Goal: Task Accomplishment & Management: Use online tool/utility

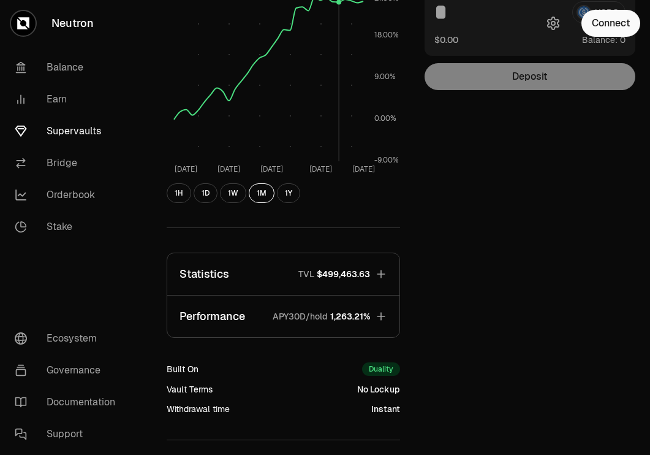
scroll to position [292, 0]
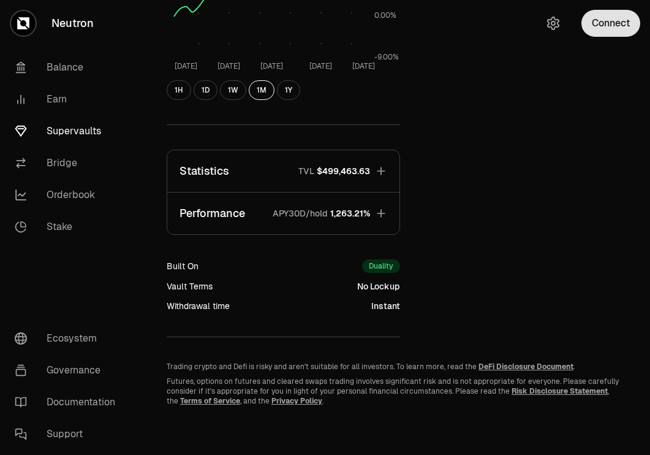
click at [615, 28] on button "Connect" at bounding box center [611, 23] width 59 height 27
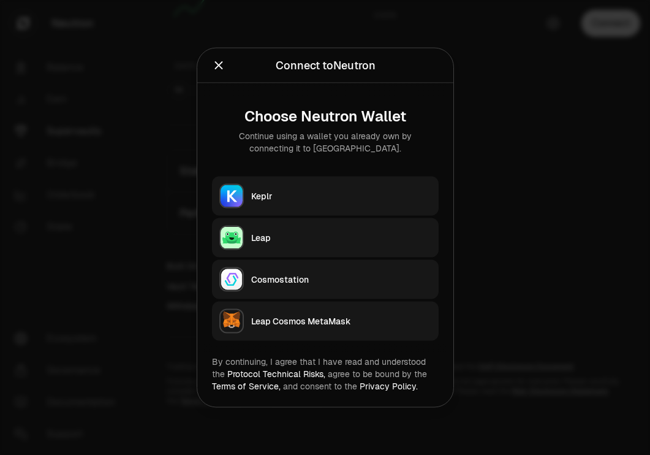
click at [353, 184] on button "Keplr" at bounding box center [325, 196] width 227 height 39
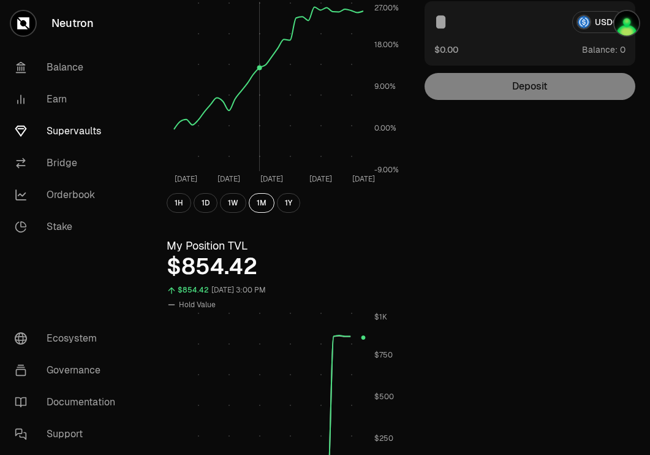
scroll to position [0, 0]
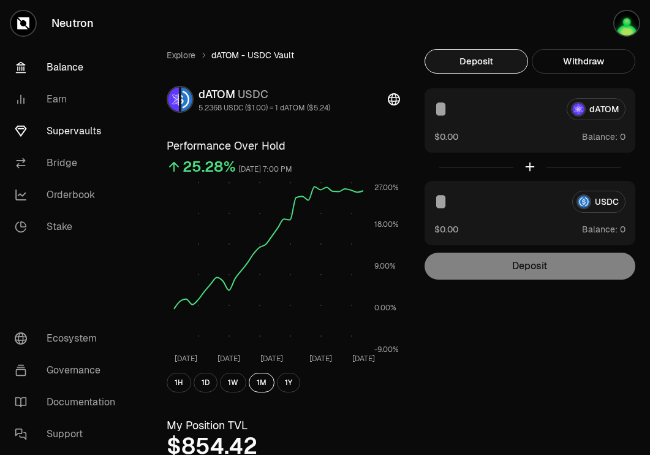
click at [67, 66] on link "Balance" at bounding box center [68, 67] width 127 height 32
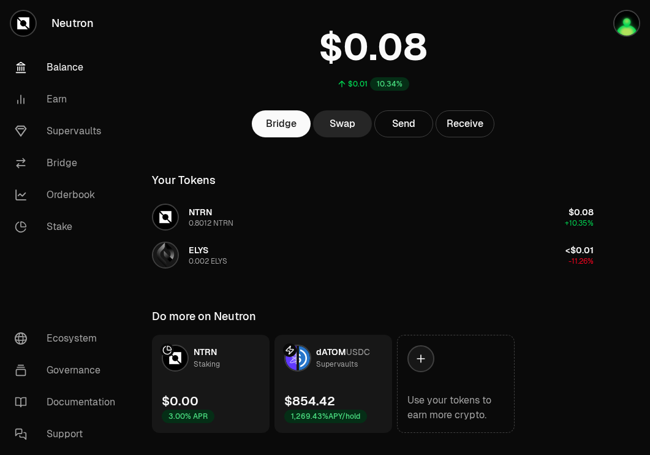
scroll to position [70, 0]
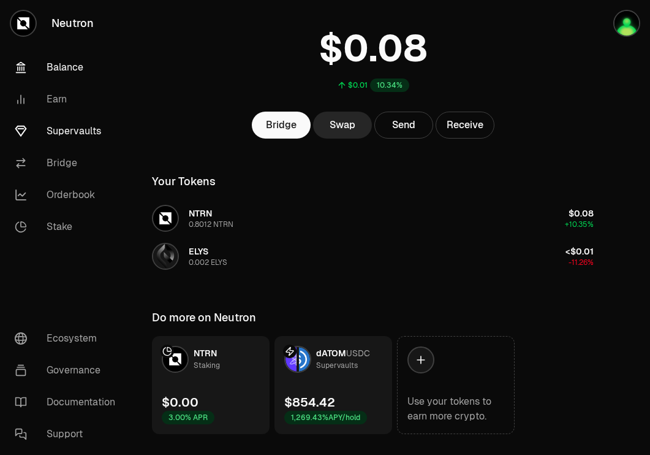
click at [83, 134] on link "Supervaults" at bounding box center [68, 131] width 127 height 32
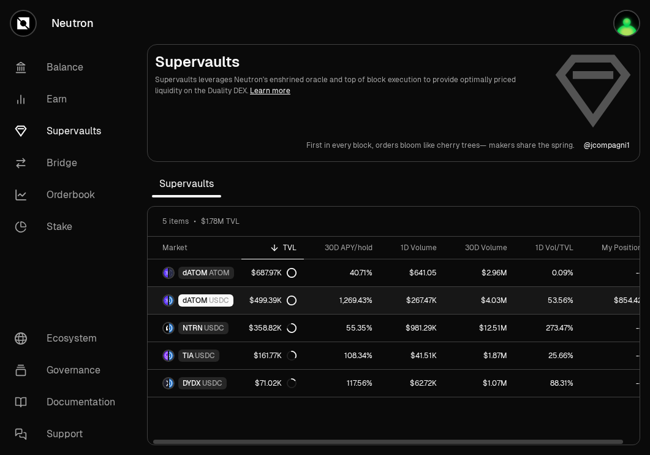
click at [235, 292] on link "dATOM USDC" at bounding box center [195, 300] width 94 height 27
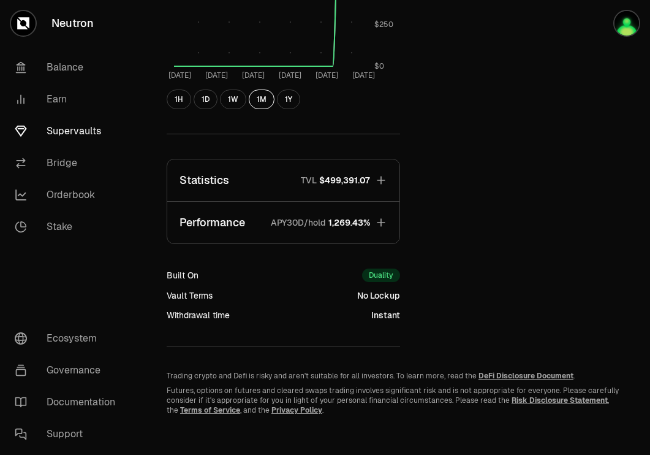
scroll to position [603, 0]
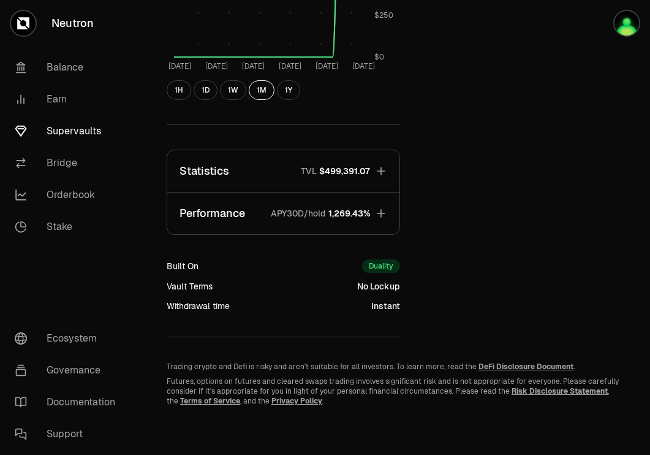
click at [376, 209] on icon "button" at bounding box center [381, 213] width 12 height 12
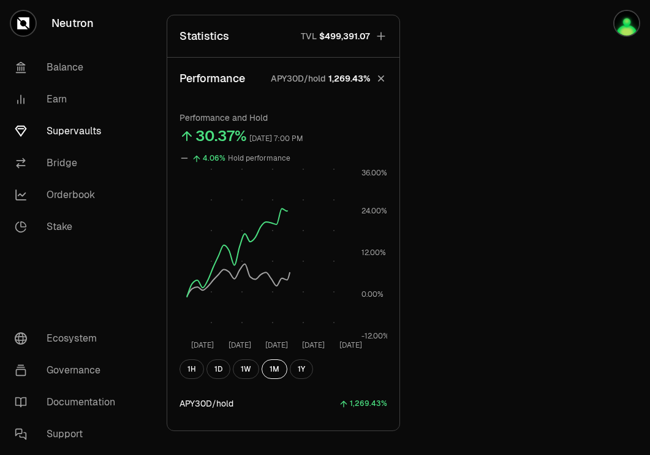
scroll to position [739, 0]
